Goal: Connect with others: Connect with other users

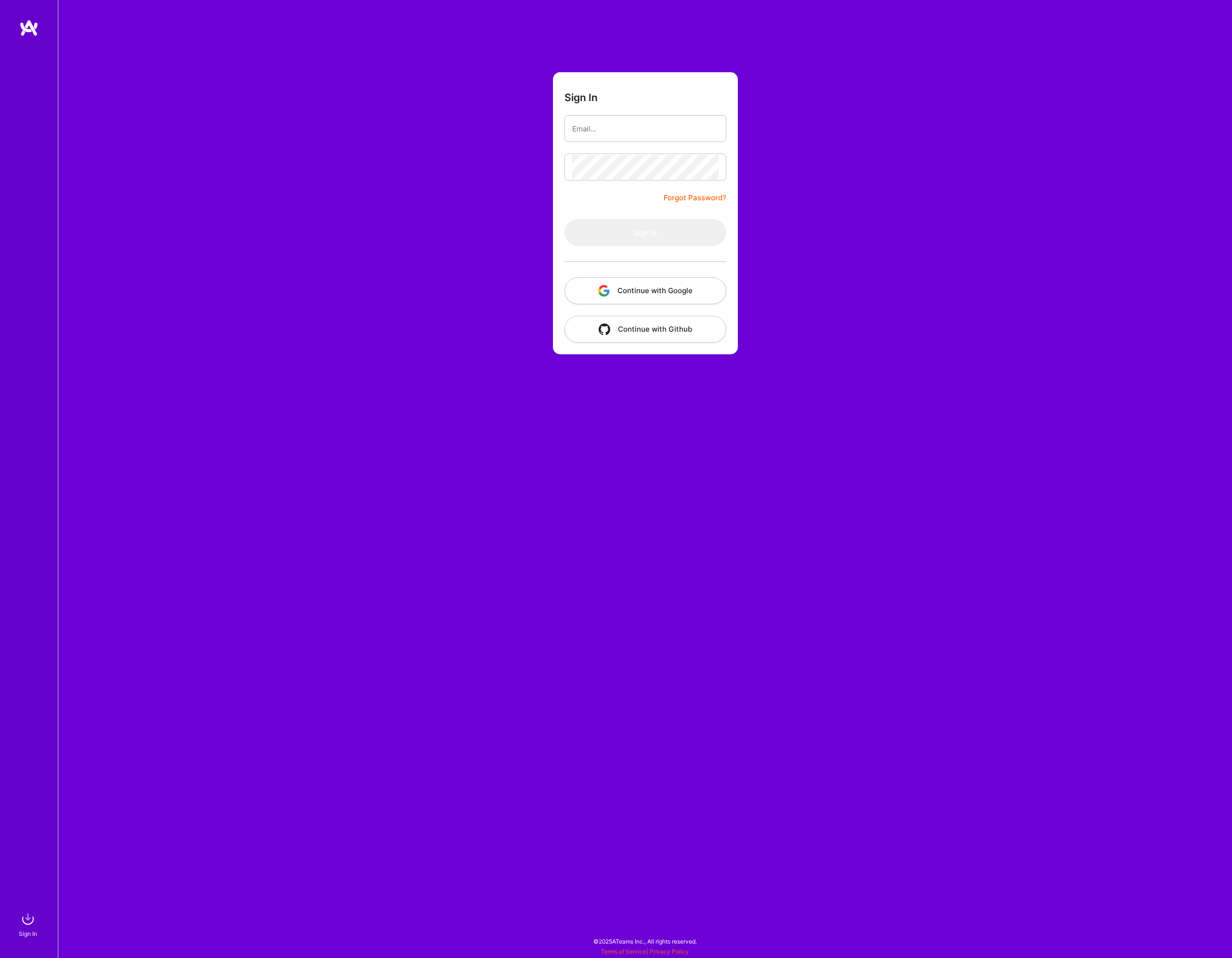
click at [690, 285] on button "Continue with Google" at bounding box center [645, 291] width 162 height 27
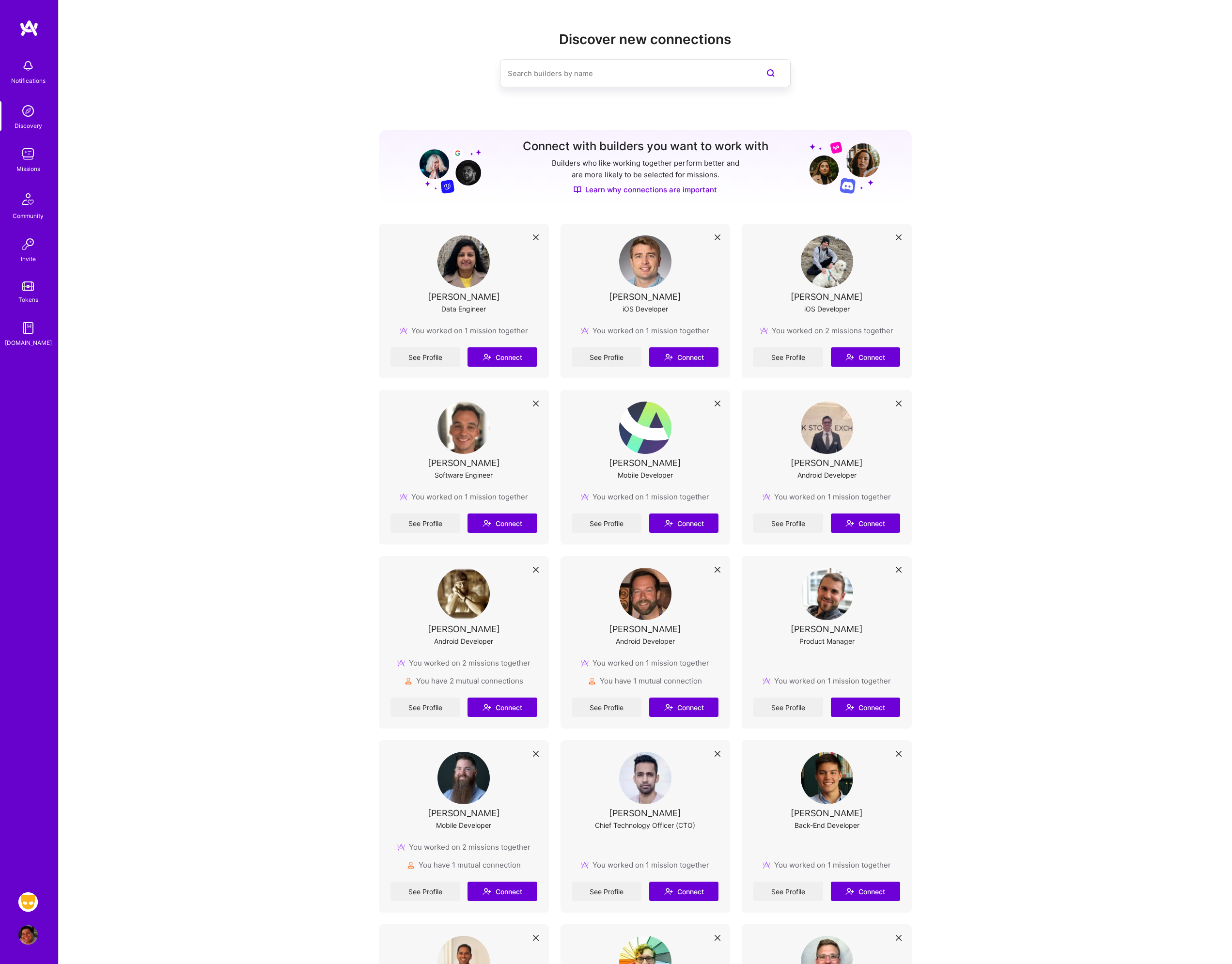
drag, startPoint x: 237, startPoint y: 264, endPoint x: 237, endPoint y: 270, distance: 6.0
click at [28, 895] on img at bounding box center [28, 902] width 19 height 19
